Goal: Task Accomplishment & Management: Use online tool/utility

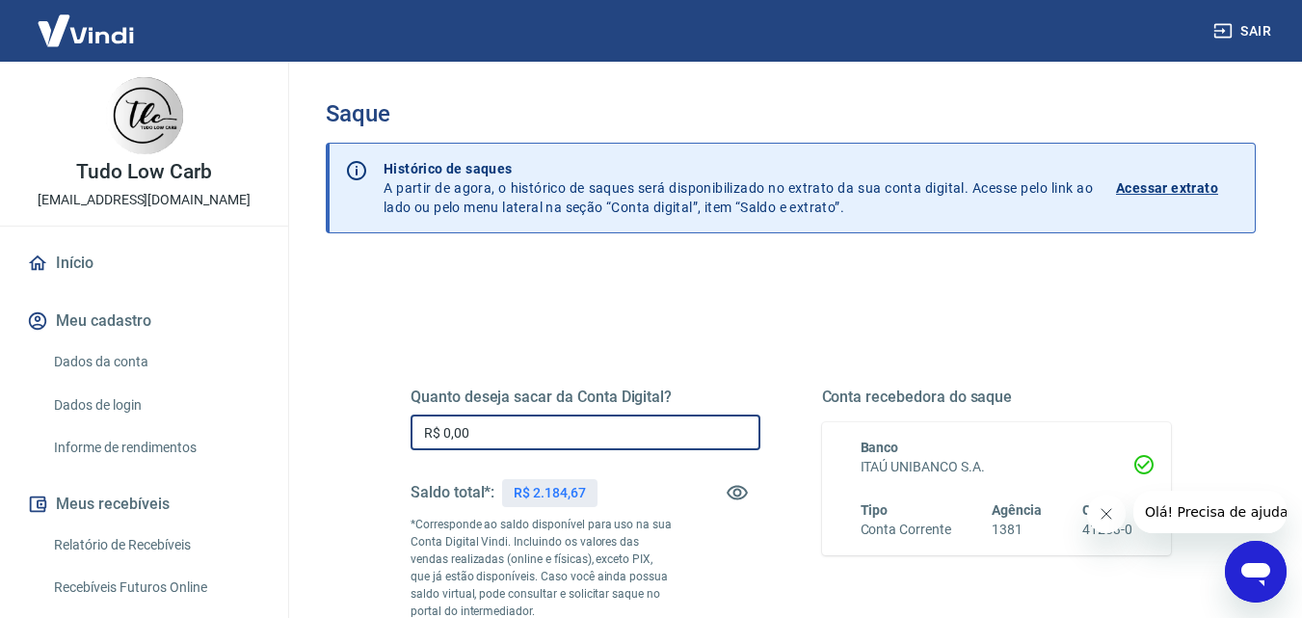
click at [499, 437] on input "R$ 0,00" at bounding box center [586, 432] width 350 height 36
type input "R$ 2.184,67"
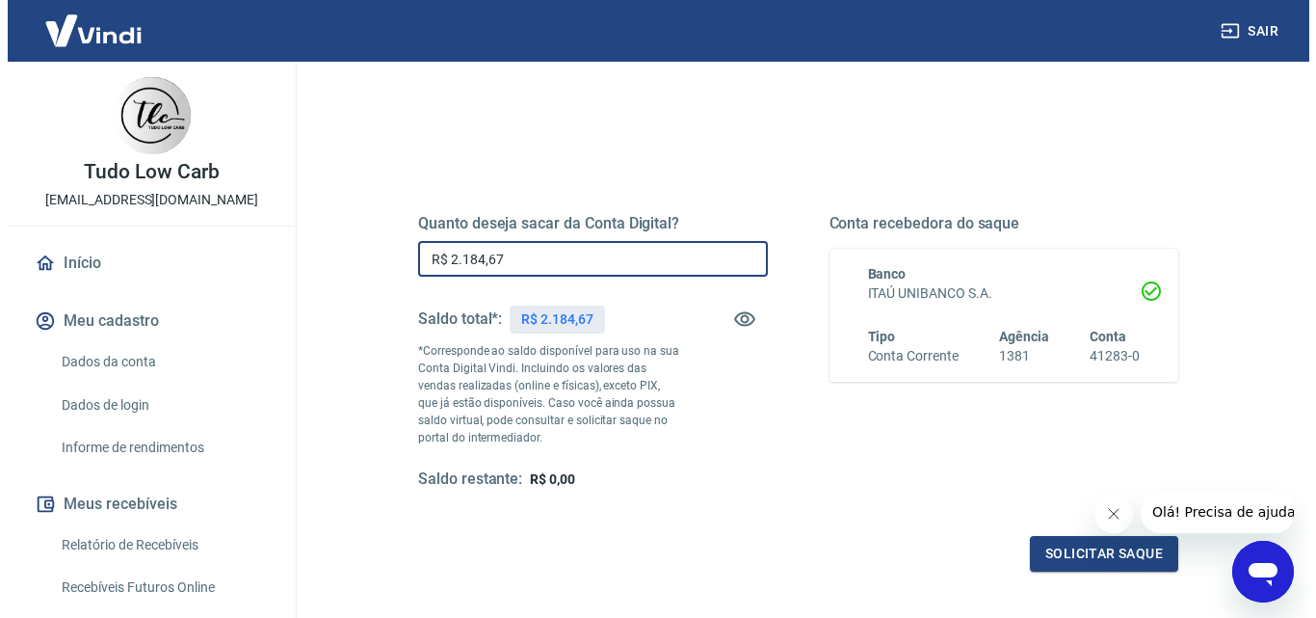
scroll to position [193, 0]
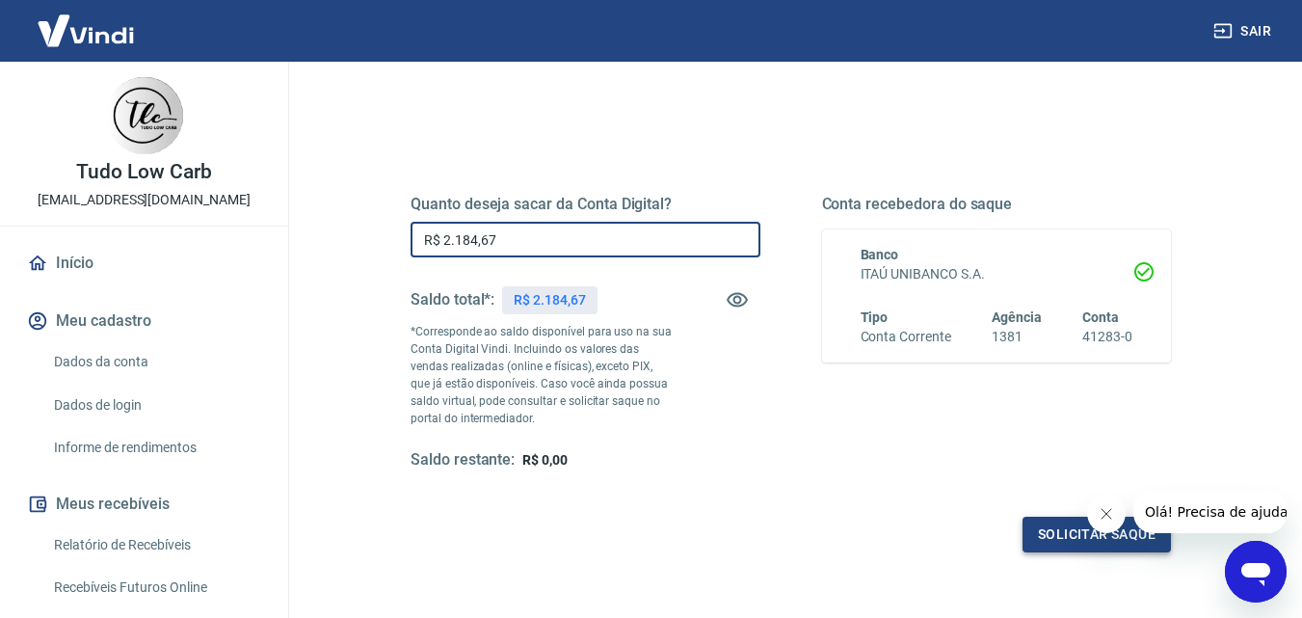
click at [1066, 525] on button "Solicitar saque" at bounding box center [1096, 535] width 148 height 36
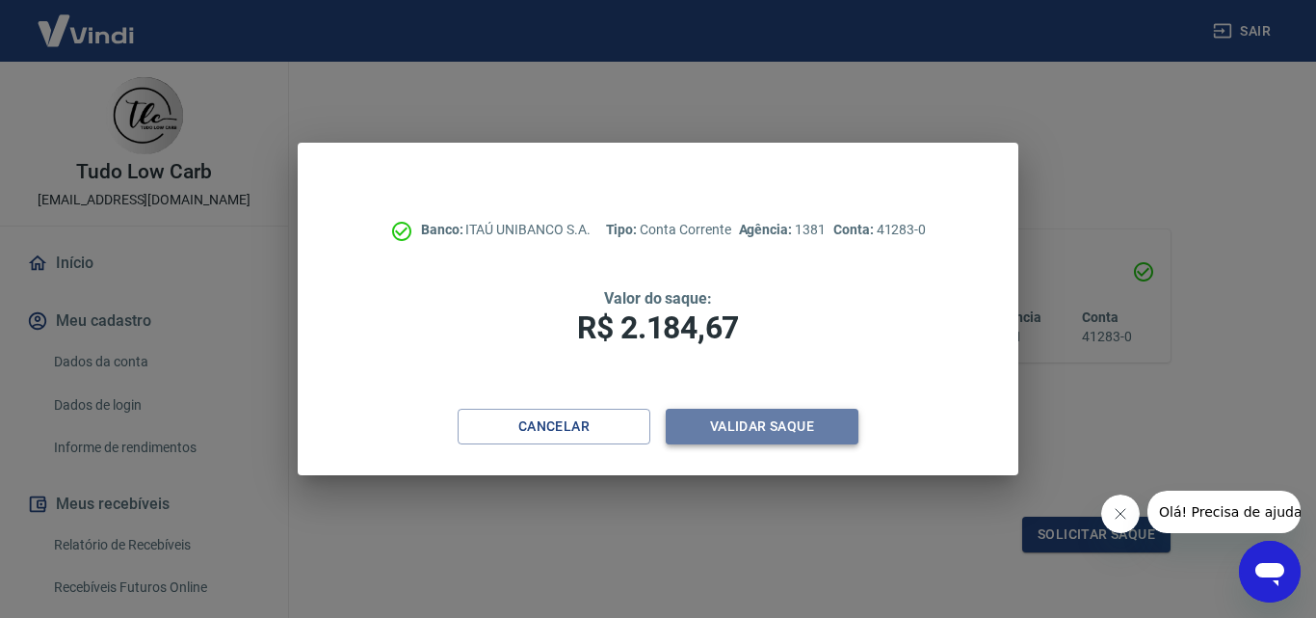
click at [740, 424] on button "Validar saque" at bounding box center [762, 427] width 193 height 36
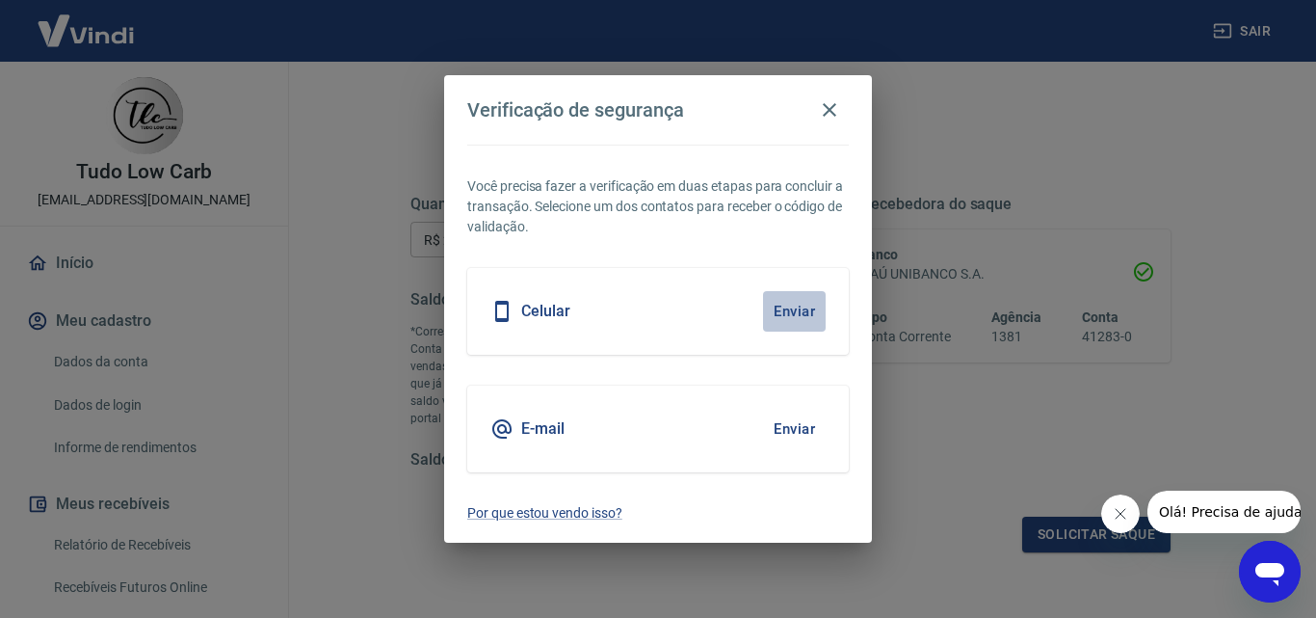
click at [791, 309] on button "Enviar" at bounding box center [794, 311] width 63 height 40
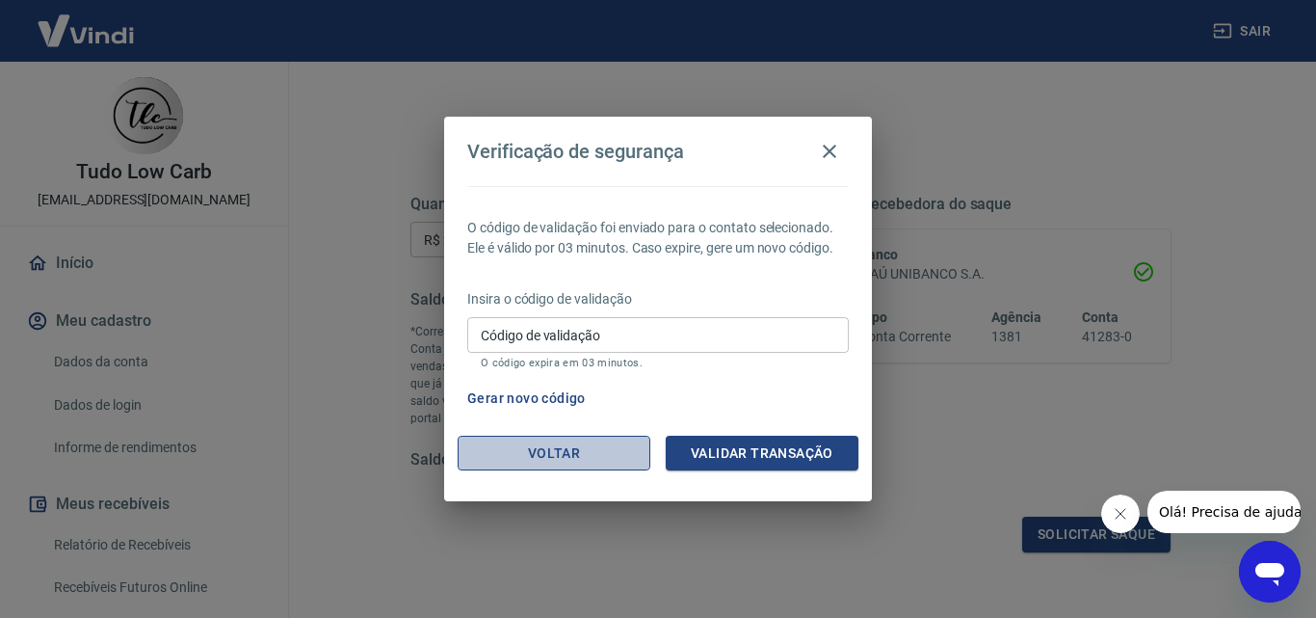
click at [547, 446] on button "Voltar" at bounding box center [554, 454] width 193 height 36
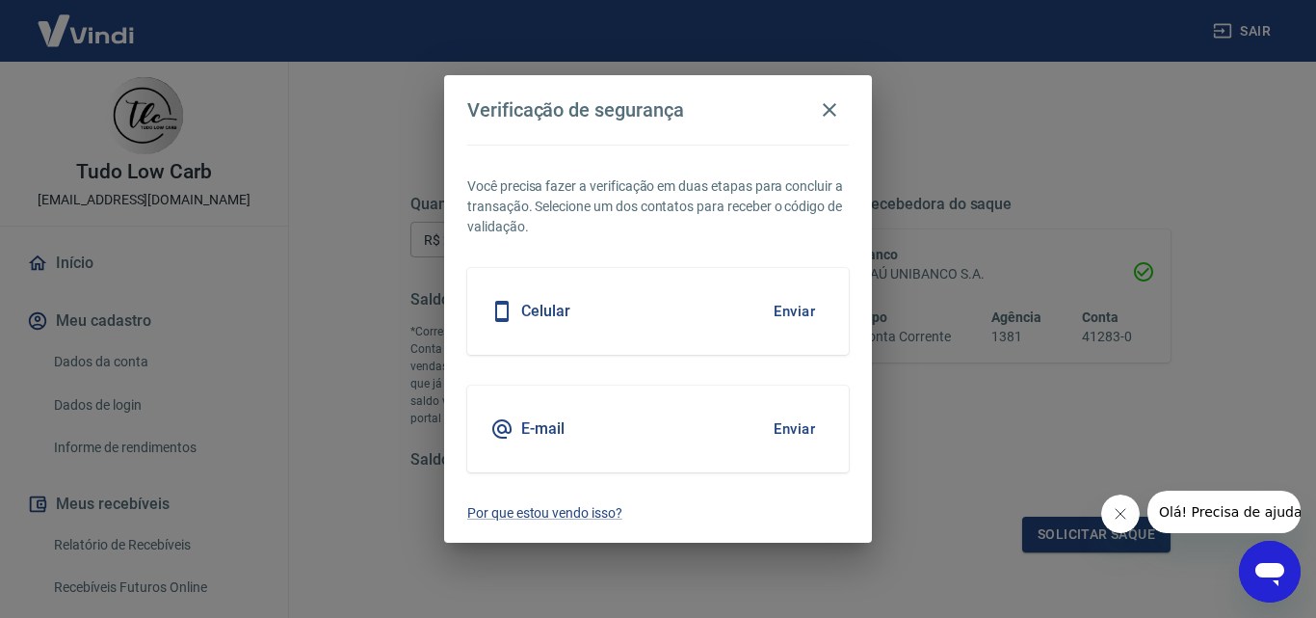
click at [787, 429] on button "Enviar" at bounding box center [794, 429] width 63 height 40
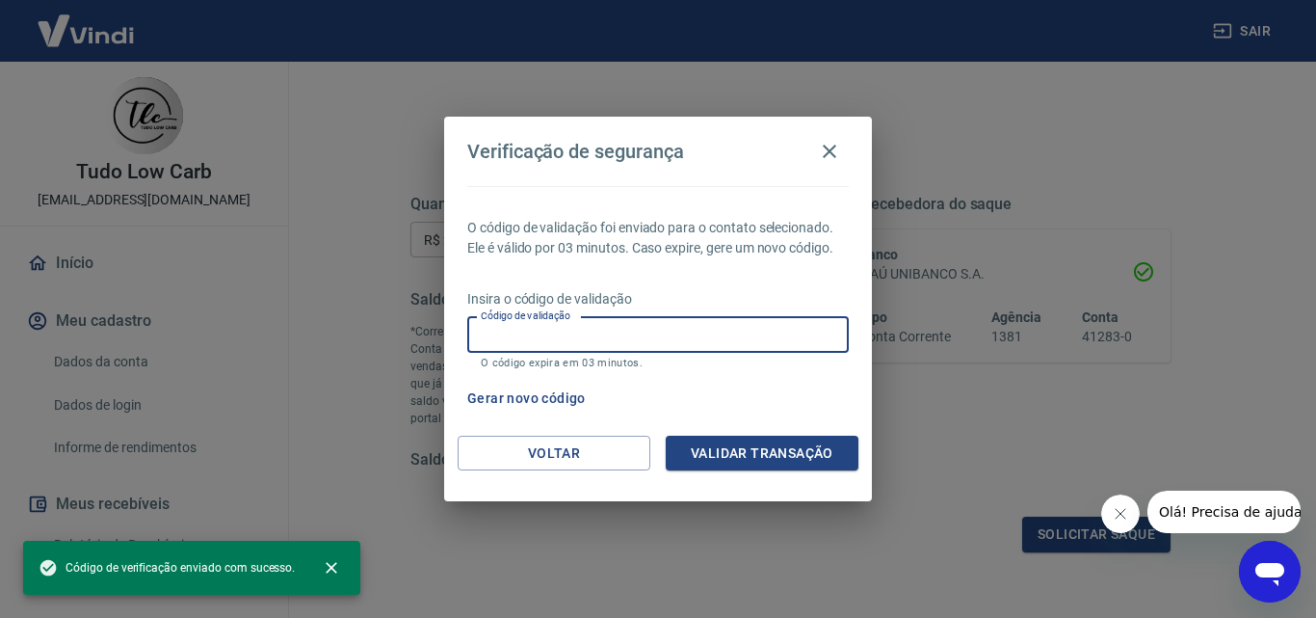
click at [537, 341] on input "Código de validação" at bounding box center [658, 335] width 382 height 36
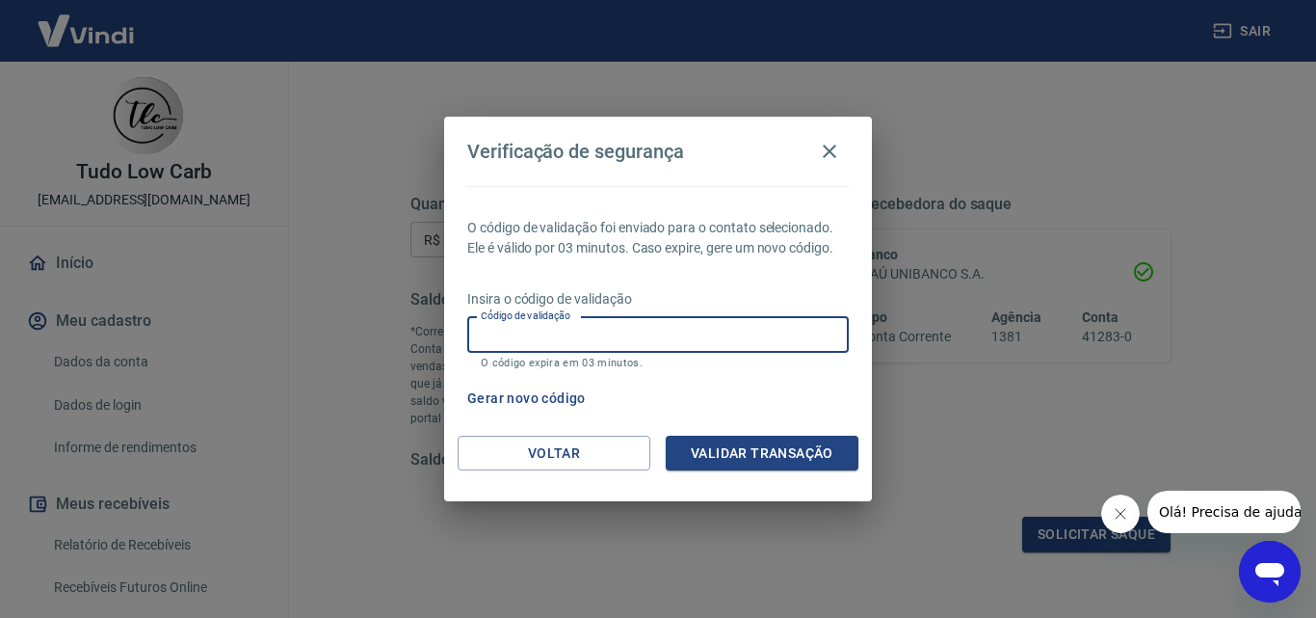
paste input "287168"
type input "287168"
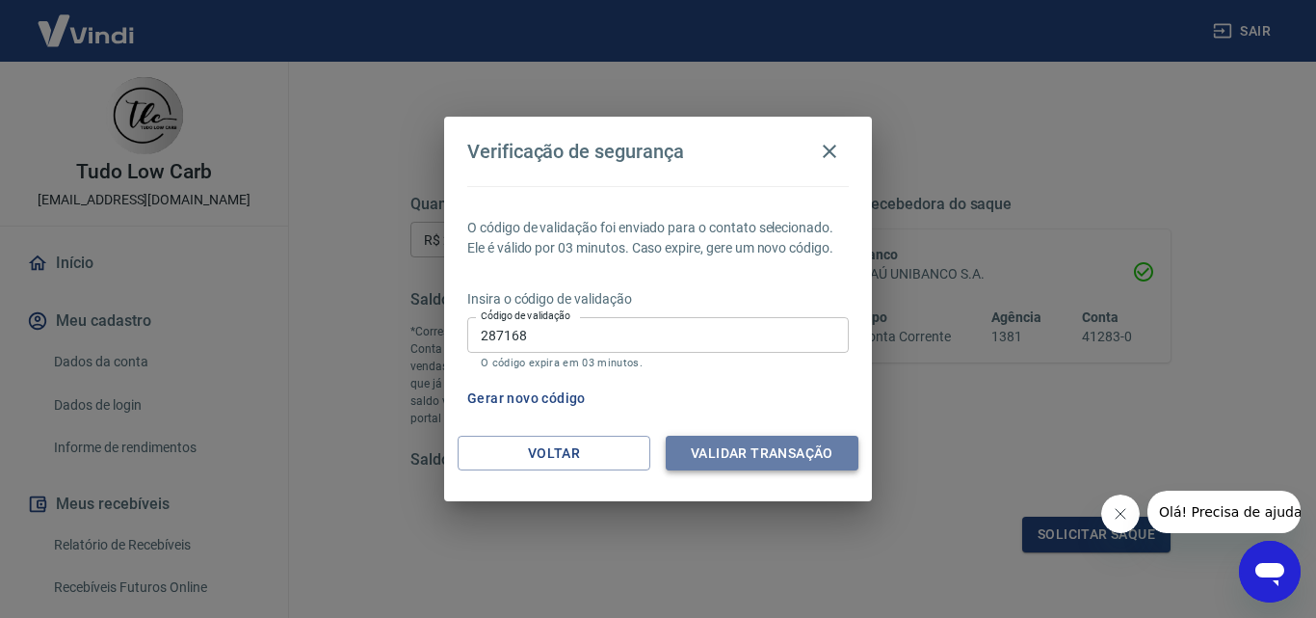
click at [773, 448] on button "Validar transação" at bounding box center [762, 454] width 193 height 36
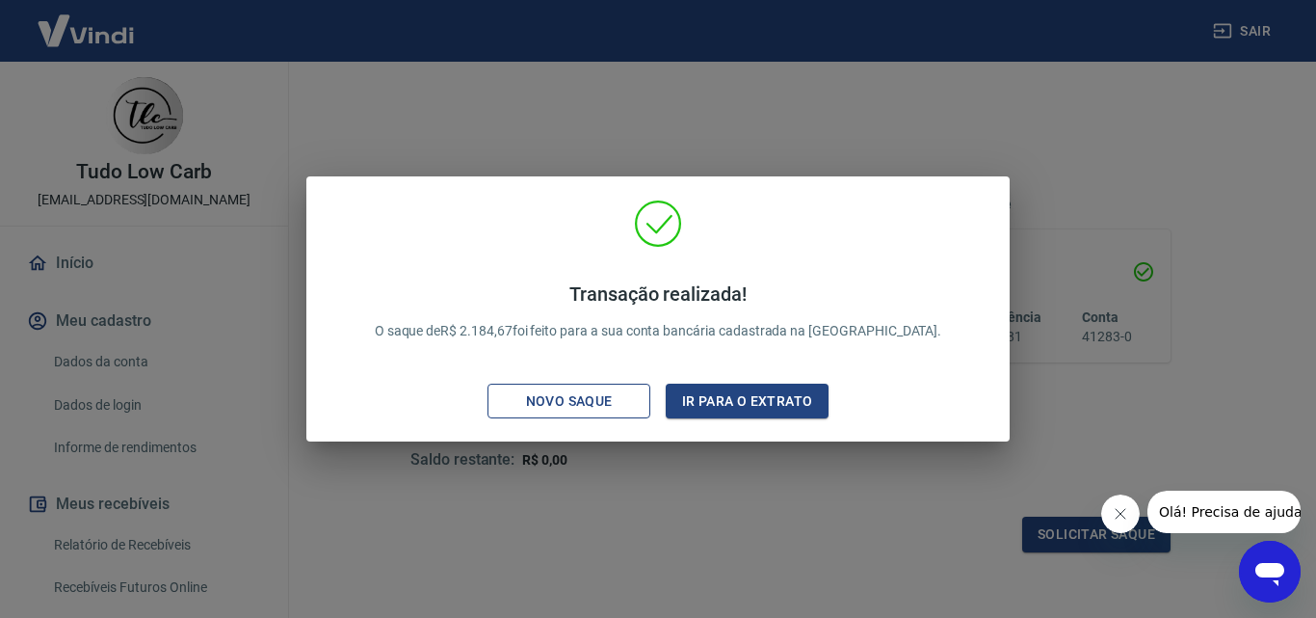
click at [546, 396] on div "Novo saque" at bounding box center [569, 401] width 133 height 24
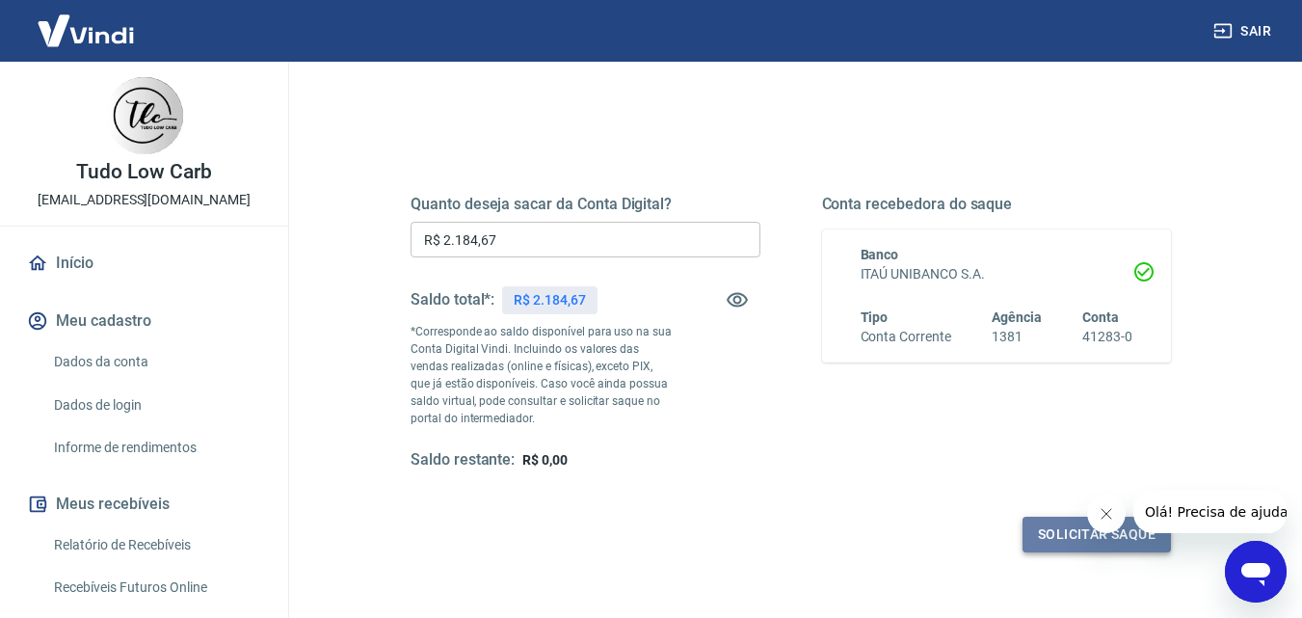
click at [1072, 537] on button "Solicitar saque" at bounding box center [1096, 535] width 148 height 36
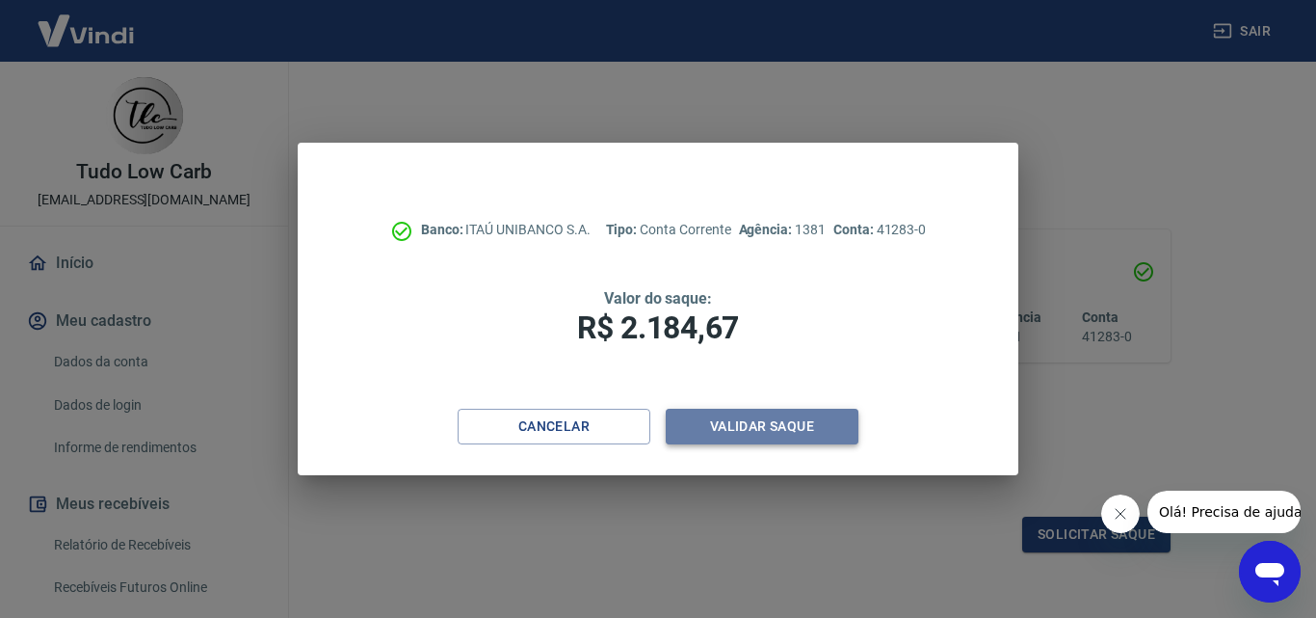
click at [769, 427] on button "Validar saque" at bounding box center [762, 427] width 193 height 36
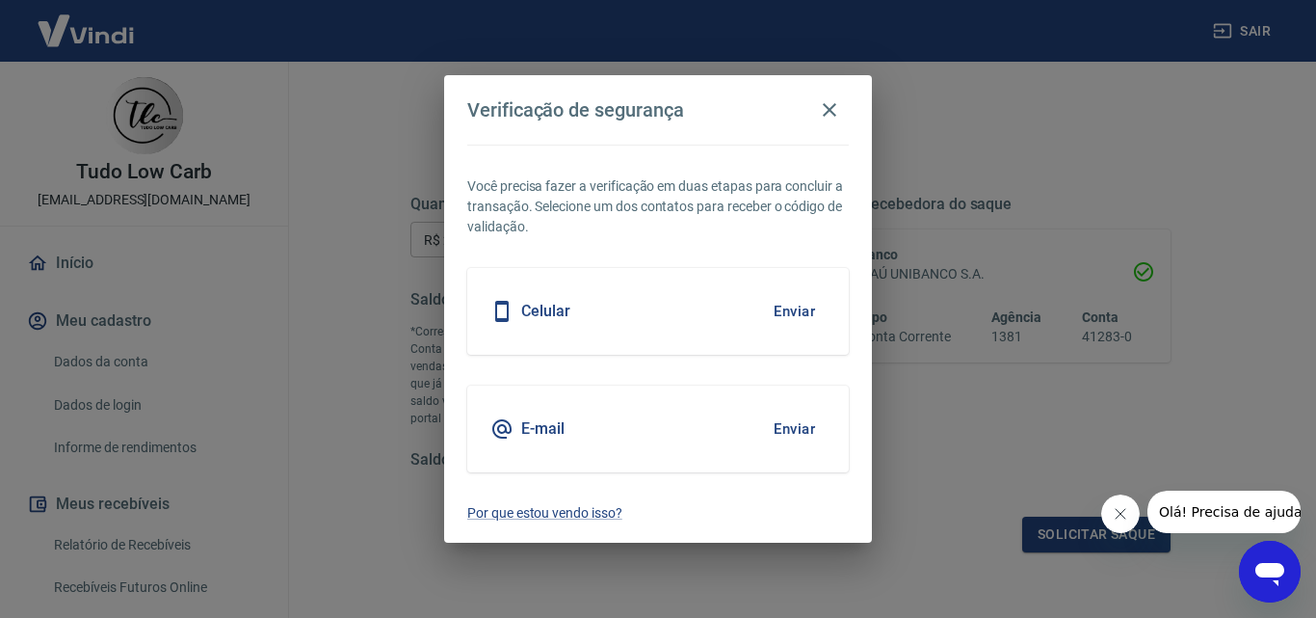
click at [801, 437] on button "Enviar" at bounding box center [794, 429] width 63 height 40
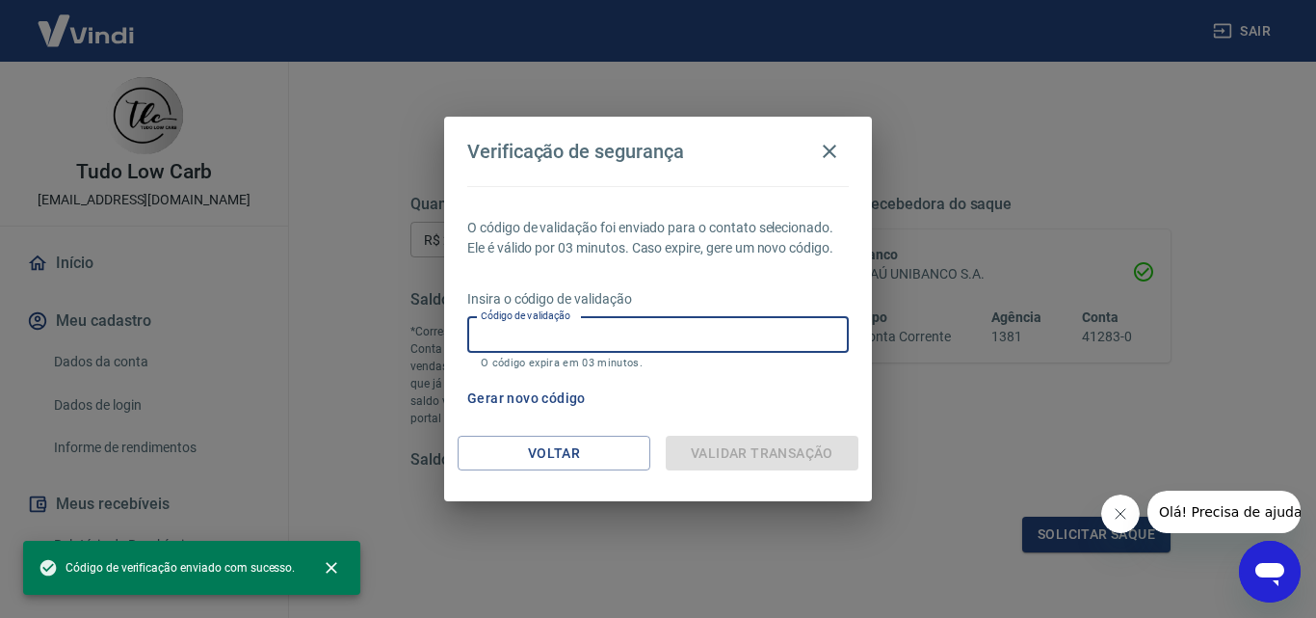
click at [527, 320] on div "Código de validação Código de validação O código expira em 03 minutos." at bounding box center [658, 343] width 382 height 52
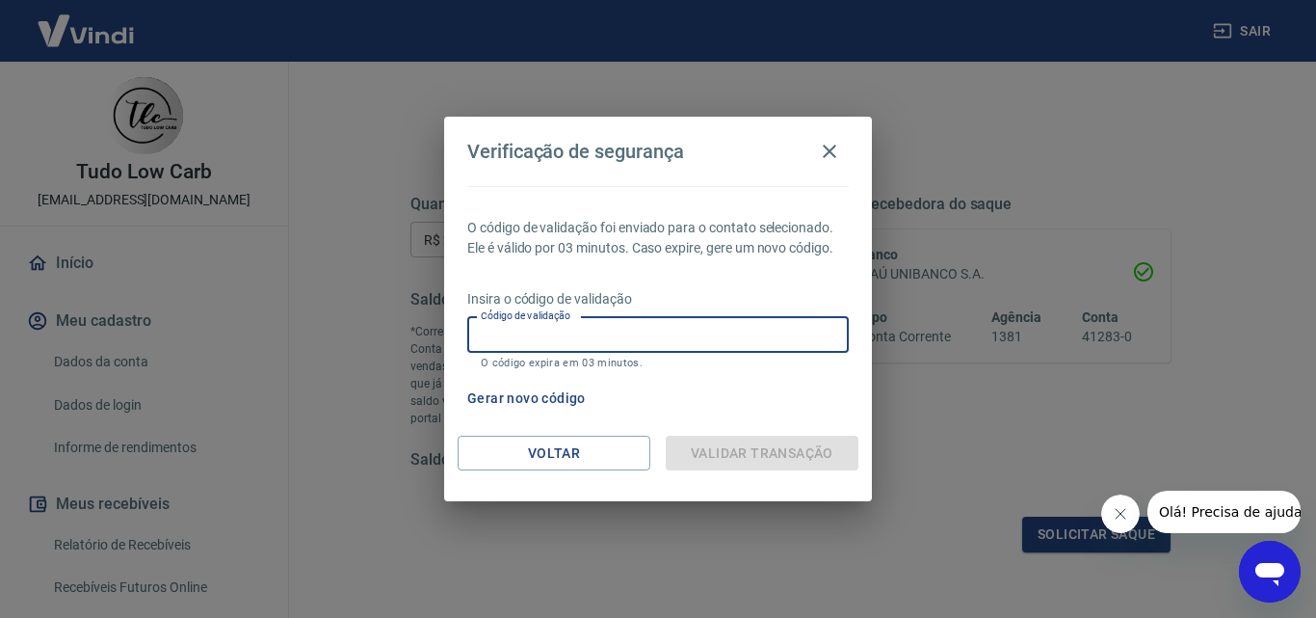
drag, startPoint x: 527, startPoint y: 320, endPoint x: 536, endPoint y: 328, distance: 11.6
click at [527, 320] on div "Código de validação Código de validação O código expira em 03 minutos." at bounding box center [658, 343] width 382 height 52
click at [695, 334] on input "Código de validação" at bounding box center [658, 335] width 382 height 36
click at [694, 333] on input "Código de validação" at bounding box center [658, 335] width 382 height 36
click at [761, 457] on div "Validar transação" at bounding box center [762, 454] width 193 height 36
